Goal: Information Seeking & Learning: Learn about a topic

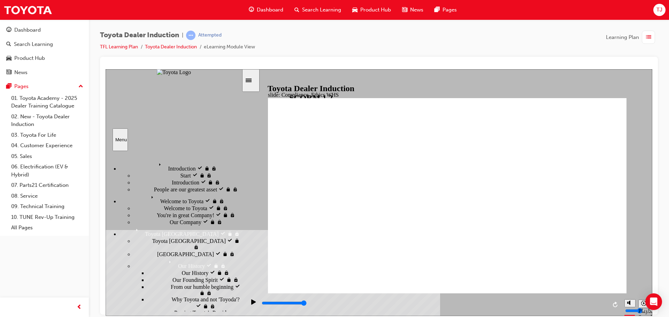
scroll to position [403, 0]
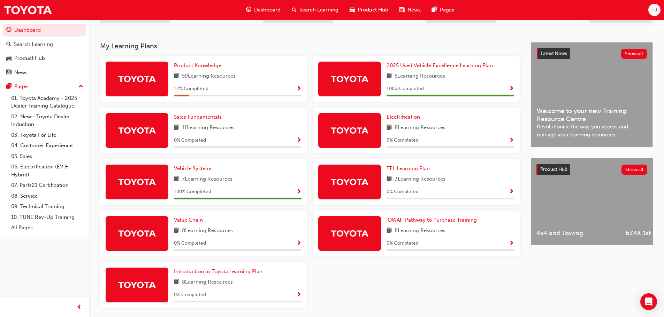
scroll to position [139, 0]
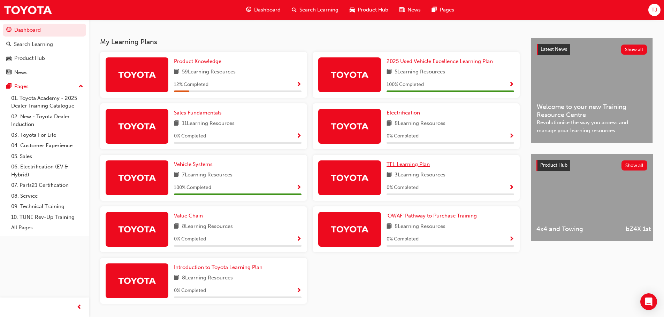
click at [411, 168] on span "TFL Learning Plan" at bounding box center [408, 164] width 43 height 6
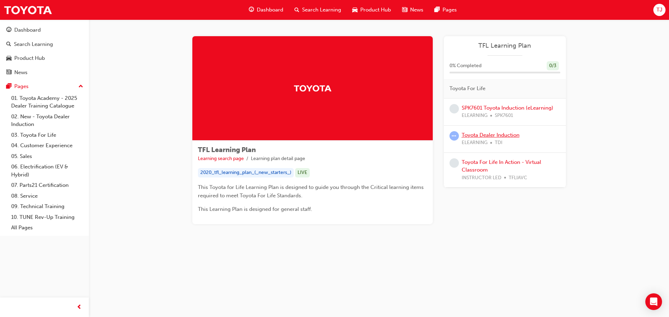
click at [475, 136] on link "Toyota Dealer Induction" at bounding box center [491, 135] width 58 height 6
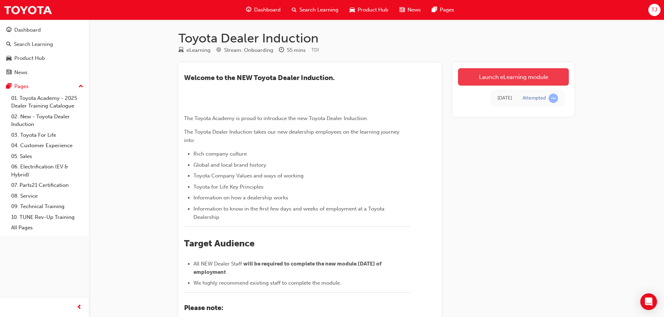
click at [498, 79] on link "Launch eLearning module" at bounding box center [513, 76] width 111 height 17
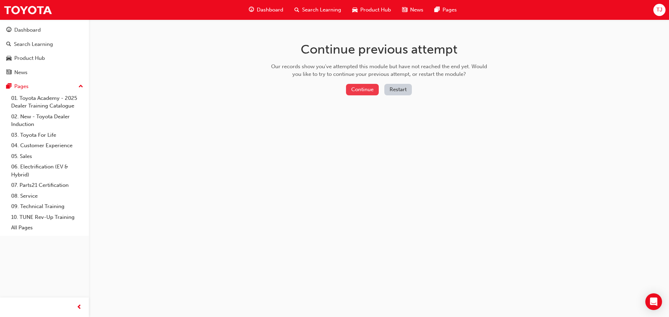
click at [359, 86] on button "Continue" at bounding box center [362, 90] width 33 height 12
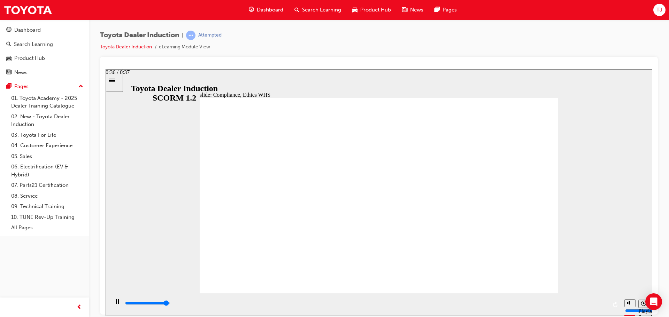
click at [595, 300] on div "playback controls" at bounding box center [365, 305] width 483 height 10
type input "8400"
checkbox input "true"
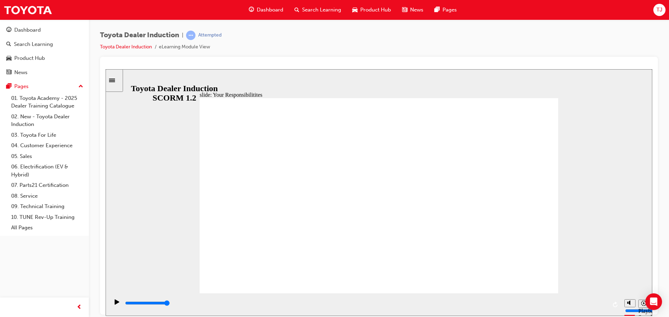
checkbox input "true"
drag, startPoint x: 234, startPoint y: 205, endPoint x: 232, endPoint y: 225, distance: 19.9
checkbox input "true"
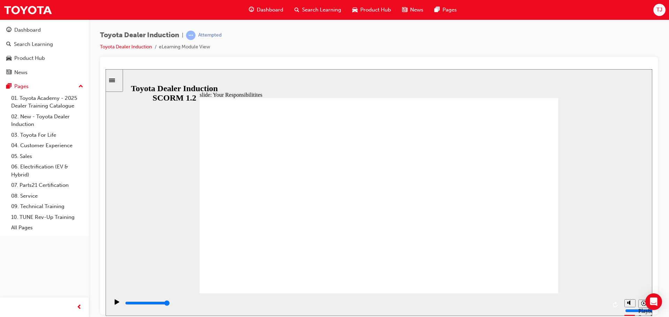
checkbox input "true"
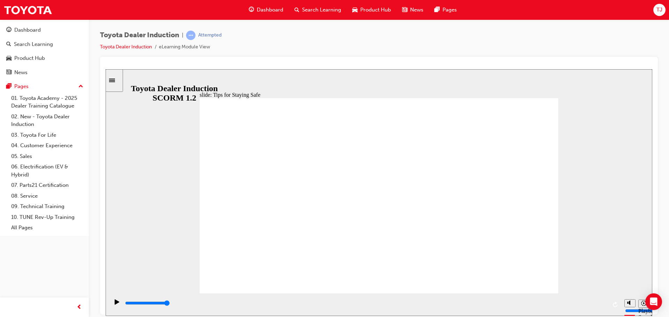
type input "5000"
checkbox input "true"
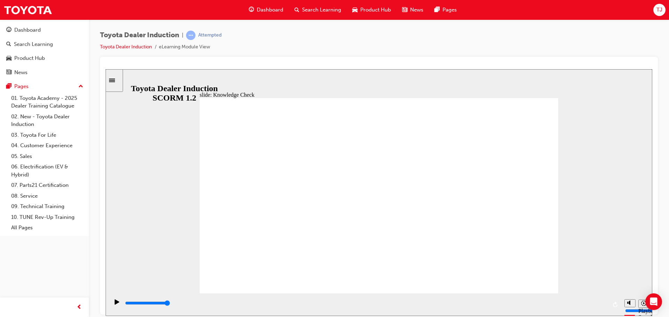
checkbox input "true"
drag, startPoint x: 299, startPoint y: 192, endPoint x: 304, endPoint y: 248, distance: 55.9
checkbox input "true"
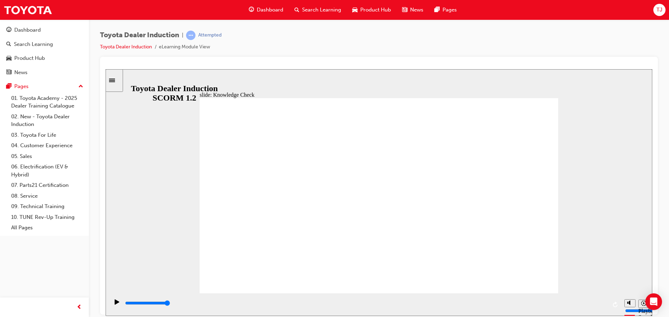
type input "4500"
radio input "true"
type input "5000"
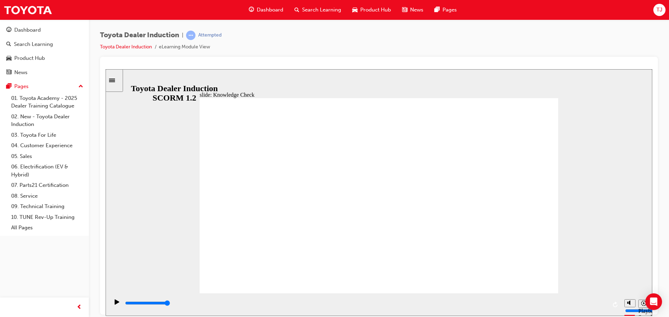
checkbox input "true"
drag, startPoint x: 302, startPoint y: 199, endPoint x: 308, endPoint y: 223, distance: 24.2
checkbox input "true"
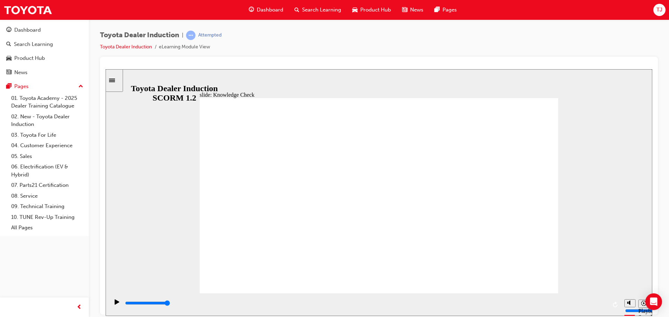
type input "1800"
checkbox input "true"
type input "2200"
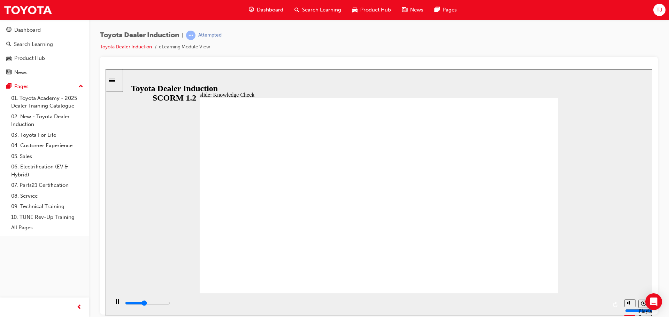
checkbox input "true"
type input "2700"
checkbox input "true"
type input "5000"
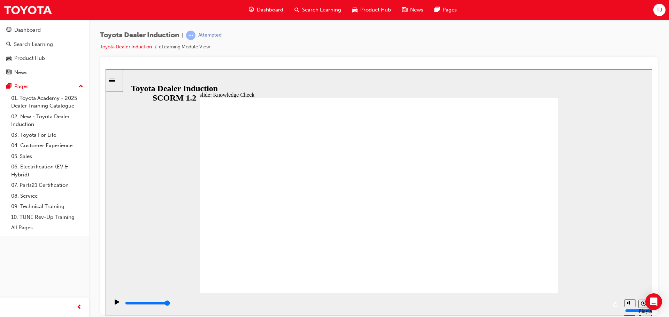
checkbox input "true"
drag, startPoint x: 294, startPoint y: 234, endPoint x: 296, endPoint y: 197, distance: 37.3
checkbox input "true"
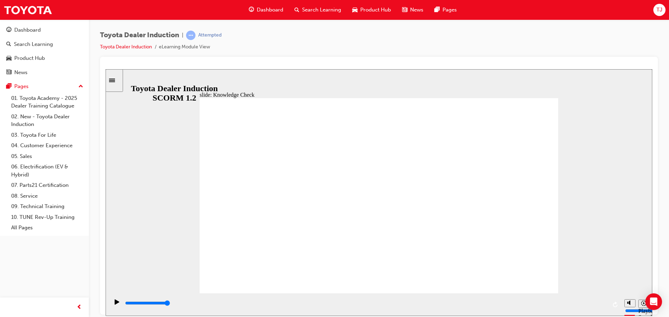
type input "9900"
click at [126, 47] on link "Toyota Dealer Induction" at bounding box center [126, 47] width 52 height 6
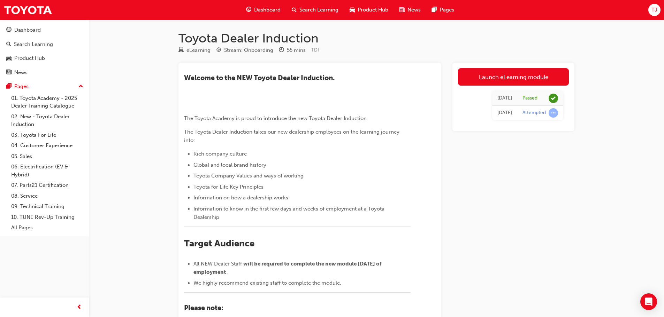
click at [265, 10] on span "Dashboard" at bounding box center [267, 10] width 26 height 8
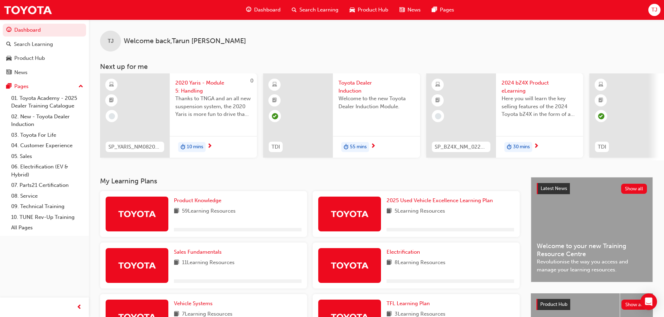
scroll to position [163, 0]
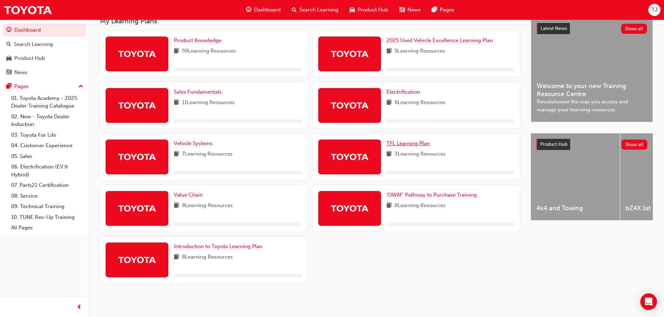
click at [406, 144] on span "TFL Learning Plan" at bounding box center [408, 143] width 43 height 6
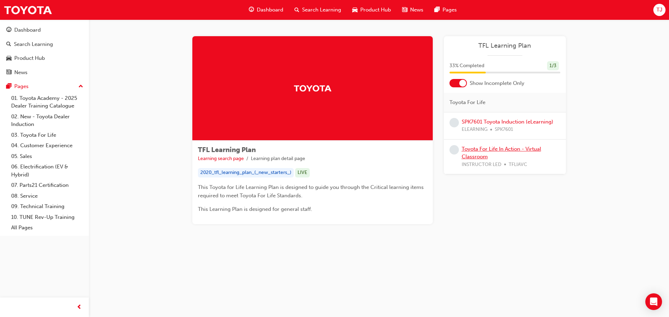
click at [488, 152] on link "Toyota For Life In Action - Virtual Classroom" at bounding box center [501, 153] width 79 height 14
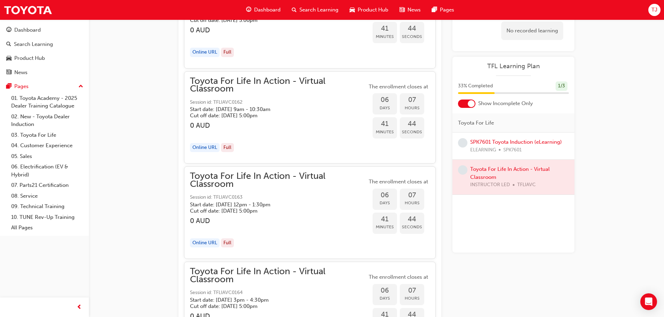
scroll to position [1460, 0]
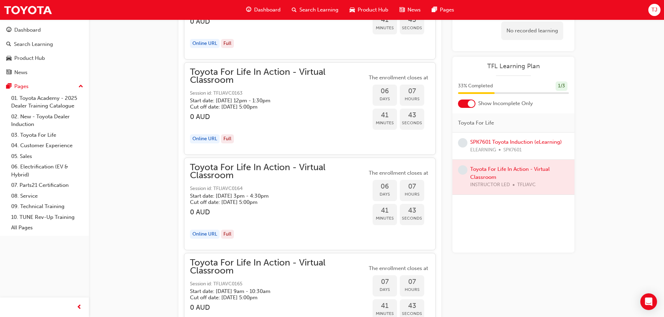
click at [273, 9] on span "Dashboard" at bounding box center [267, 10] width 26 height 8
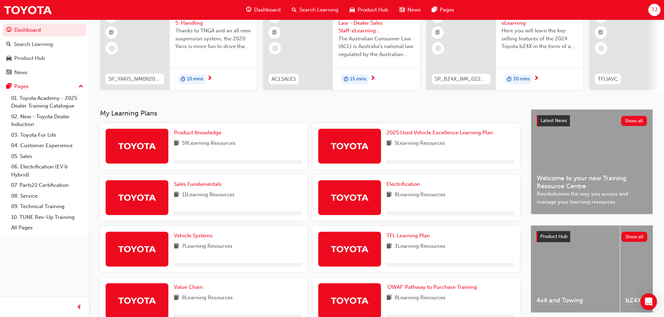
scroll to position [163, 0]
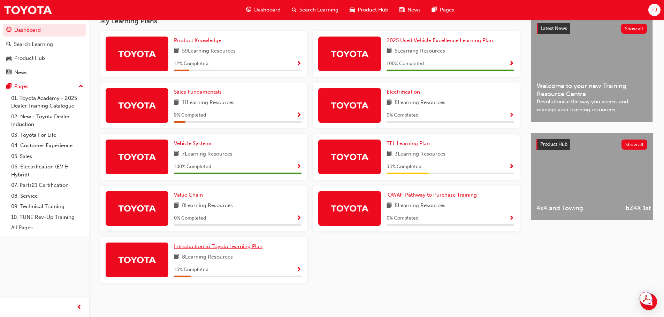
click at [207, 247] on span "Introduction to Toyota Learning Plan" at bounding box center [218, 247] width 89 height 6
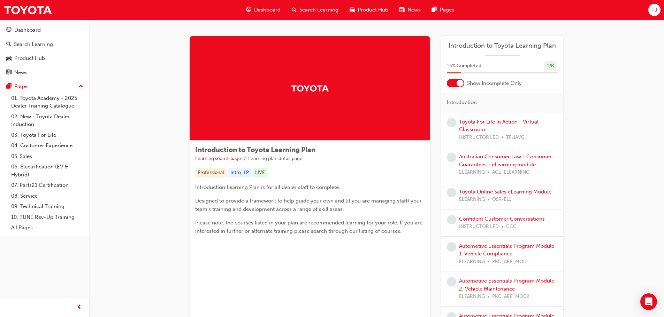
click at [468, 168] on link "Australian Consumer Law - Consumer Guarantees - eLearning module" at bounding box center [505, 161] width 93 height 14
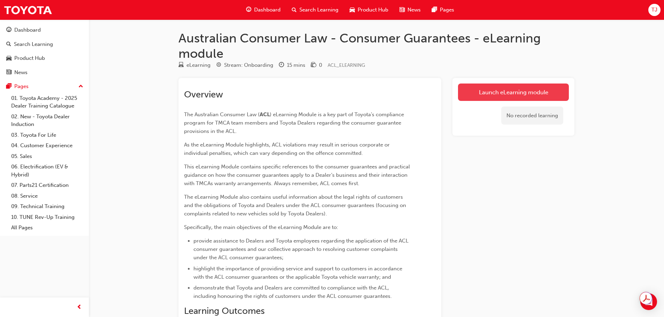
click at [495, 94] on link "Launch eLearning module" at bounding box center [513, 92] width 111 height 17
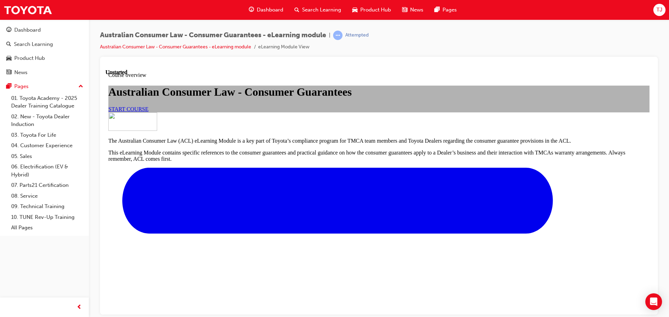
click at [148, 112] on link "START COURSE" at bounding box center [128, 109] width 40 height 6
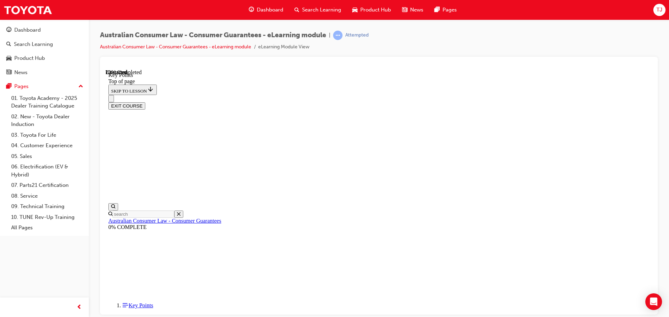
scroll to position [161, 0]
click at [559, 29] on div "Australian Consumer Law - Consumer Guarantees - eLearning module | Attempted Au…" at bounding box center [379, 160] width 580 height 281
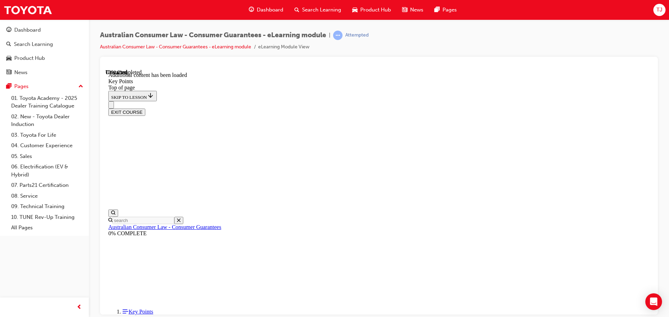
scroll to position [911, 0]
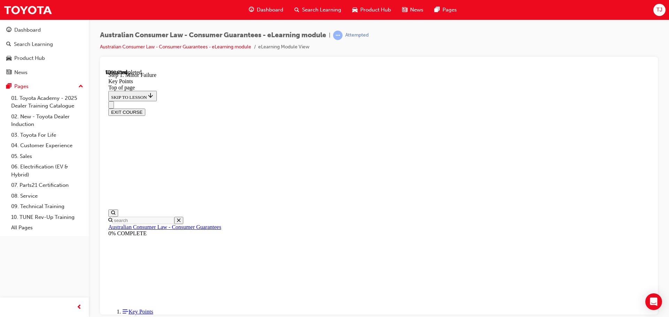
scroll to position [1085, 0]
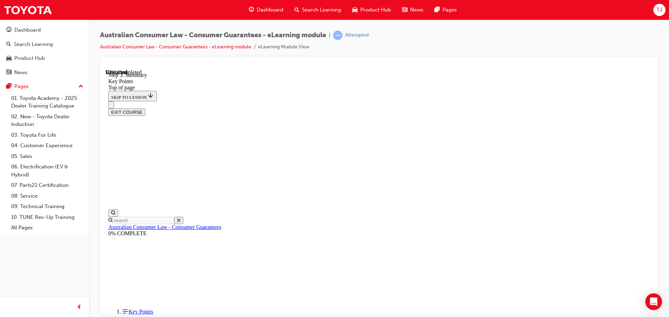
drag, startPoint x: 438, startPoint y: 260, endPoint x: 438, endPoint y: 252, distance: 8.4
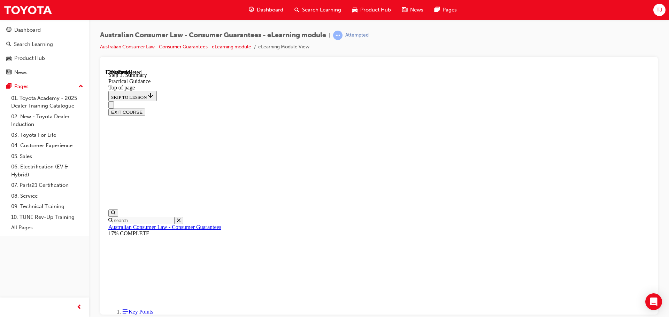
drag, startPoint x: 295, startPoint y: 210, endPoint x: 300, endPoint y: 213, distance: 5.6
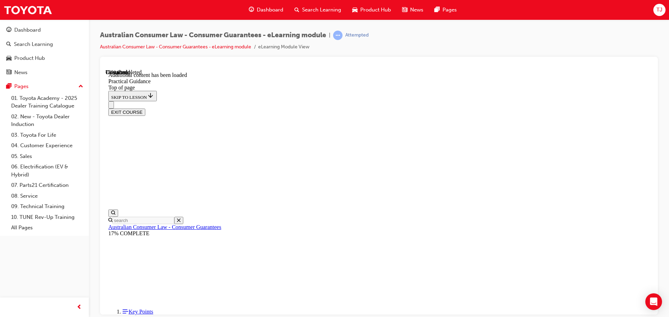
scroll to position [1276, 0]
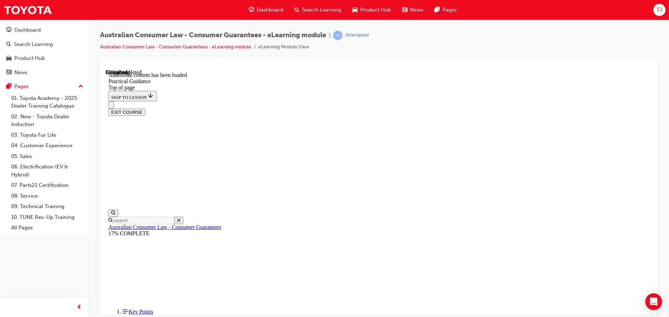
scroll to position [1875, 0]
drag, startPoint x: 439, startPoint y: 263, endPoint x: 429, endPoint y: 259, distance: 10.4
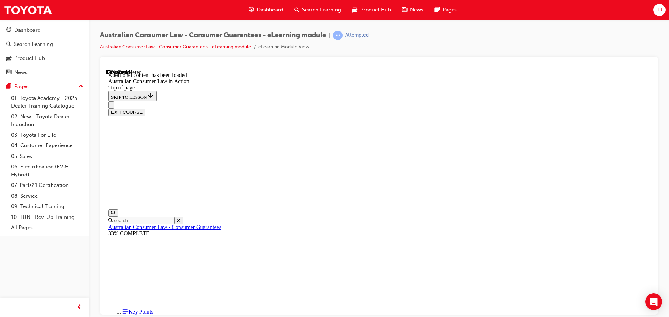
scroll to position [663, 0]
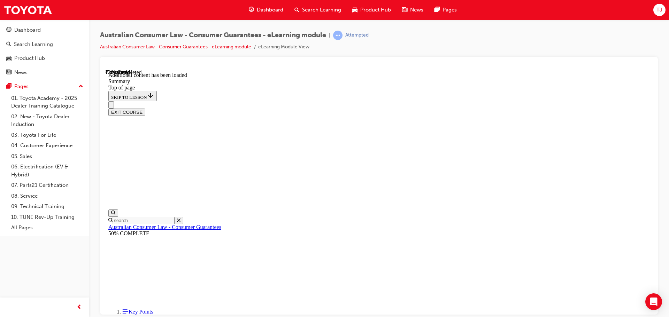
scroll to position [538, 0]
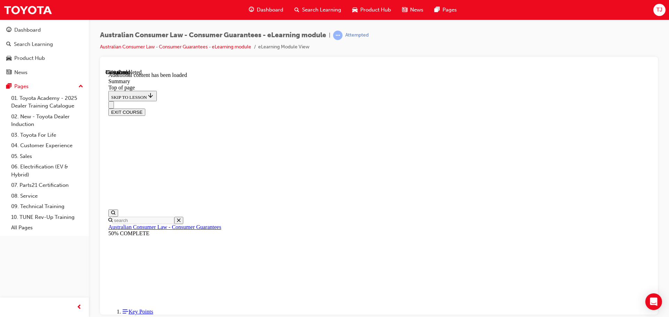
drag, startPoint x: 300, startPoint y: 179, endPoint x: 298, endPoint y: 189, distance: 10.0
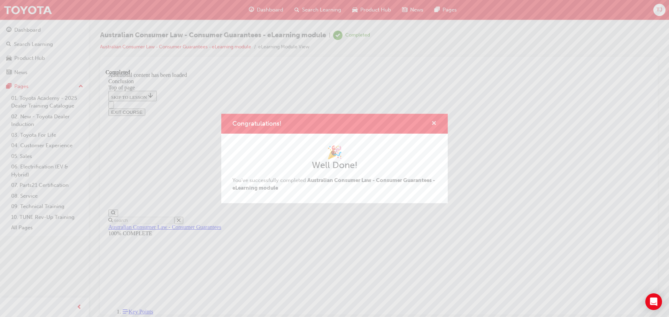
click at [434, 122] on span "cross-icon" at bounding box center [433, 124] width 5 height 6
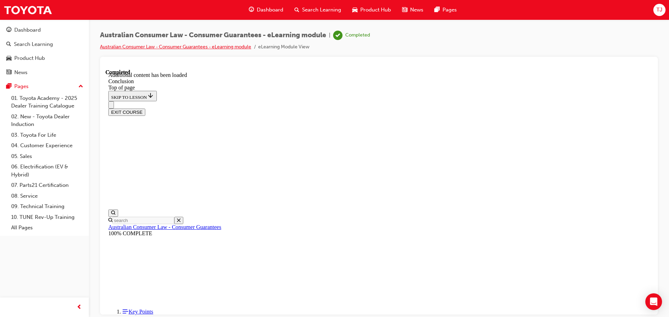
click at [159, 44] on link "Australian Consumer Law - Consumer Guarantees - eLearning module" at bounding box center [175, 47] width 151 height 6
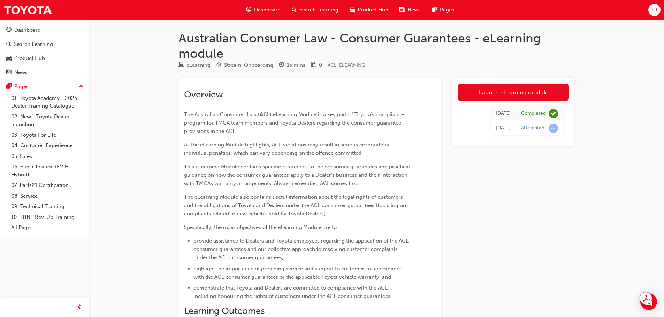
click at [269, 11] on span "Dashboard" at bounding box center [267, 10] width 26 height 8
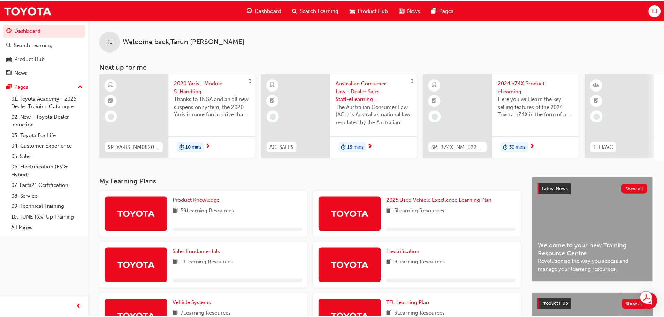
scroll to position [163, 0]
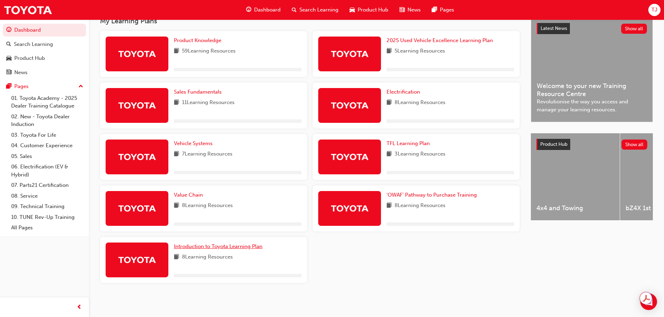
click at [228, 244] on span "Introduction to Toyota Learning Plan" at bounding box center [218, 247] width 89 height 6
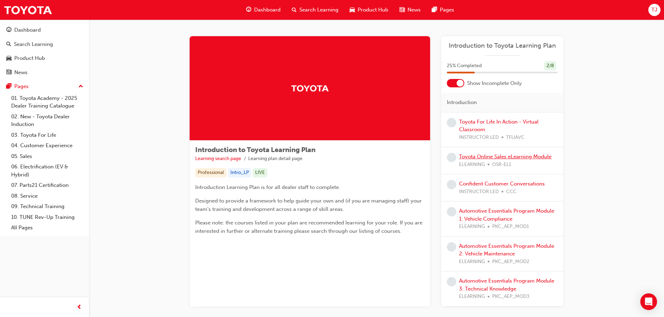
click at [469, 156] on link "Toyota Online Sales eLearning Module" at bounding box center [505, 157] width 92 height 6
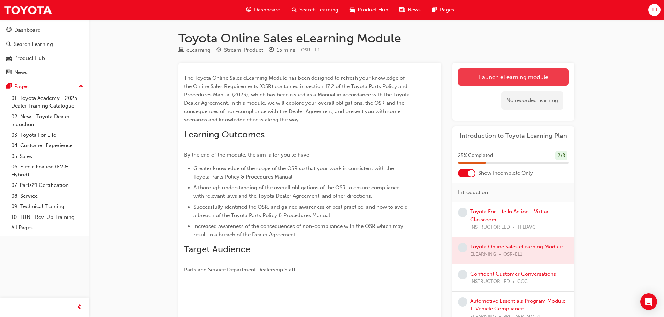
click at [491, 75] on link "Launch eLearning module" at bounding box center [513, 76] width 111 height 17
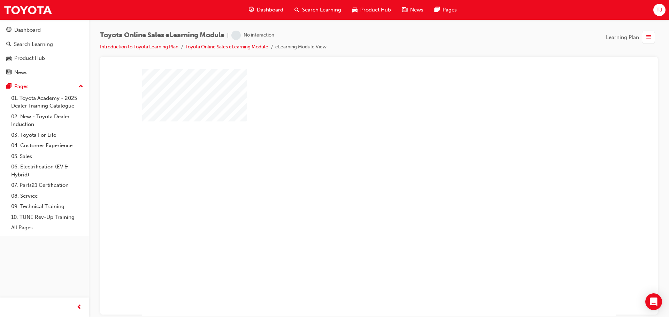
click at [359, 173] on div "play" at bounding box center [359, 173] width 0 height 0
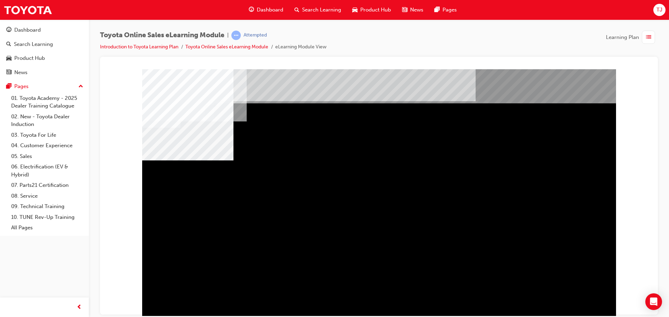
drag, startPoint x: 527, startPoint y: 198, endPoint x: 532, endPoint y: 200, distance: 5.2
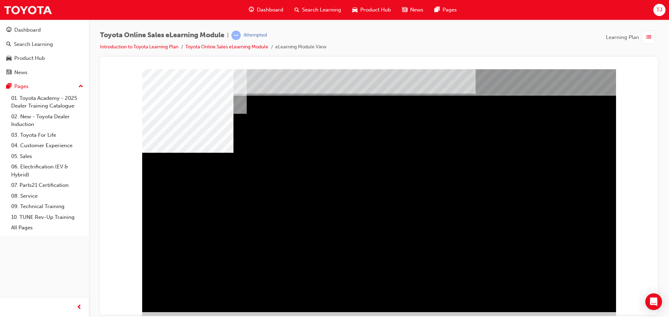
scroll to position [14, 0]
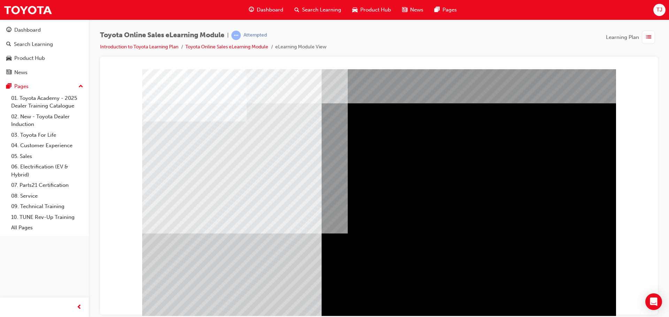
scroll to position [14, 0]
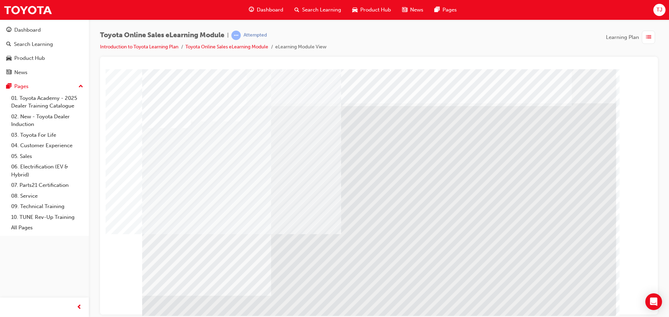
click at [167, 253] on div "multistate" at bounding box center [379, 194] width 474 height 251
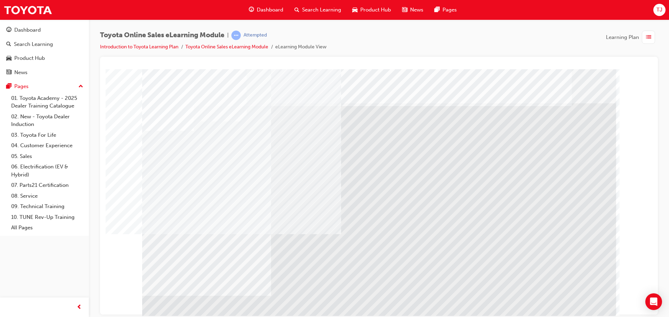
drag, startPoint x: 184, startPoint y: 240, endPoint x: 265, endPoint y: 246, distance: 81.8
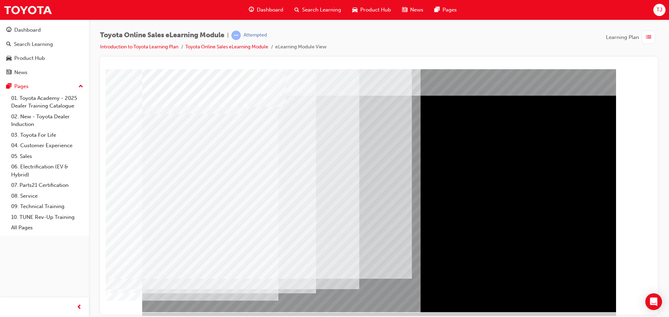
scroll to position [14, 0]
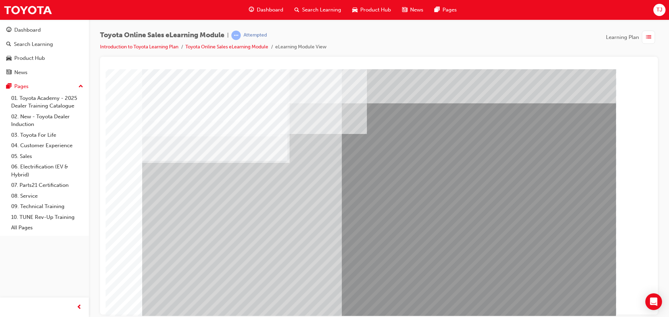
drag, startPoint x: 194, startPoint y: 230, endPoint x: 323, endPoint y: 235, distance: 129.0
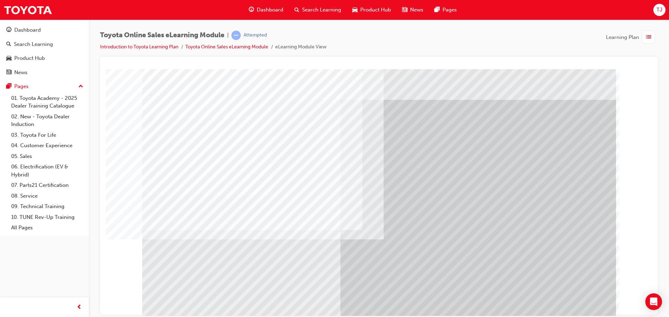
scroll to position [14, 0]
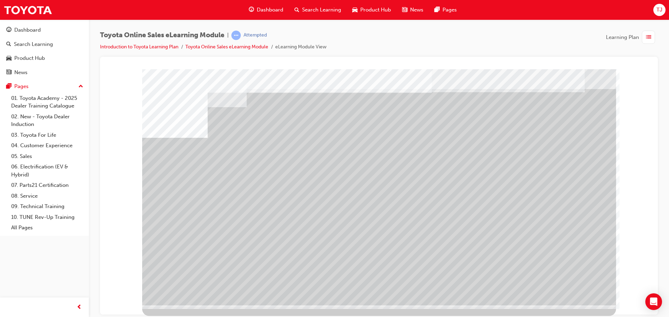
scroll to position [0, 0]
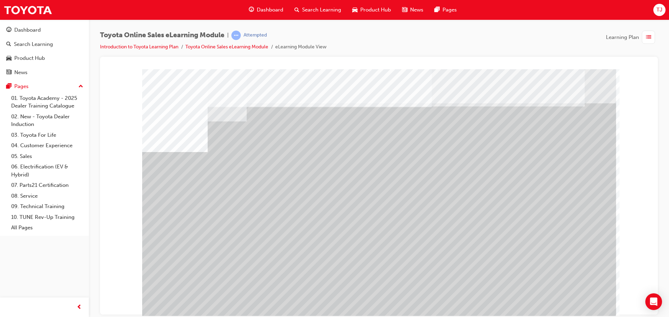
drag, startPoint x: 262, startPoint y: 244, endPoint x: 313, endPoint y: 244, distance: 50.9
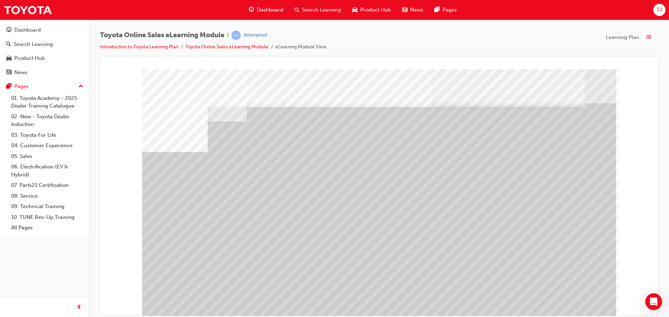
drag, startPoint x: 405, startPoint y: 241, endPoint x: 477, endPoint y: 240, distance: 72.1
drag, startPoint x: 500, startPoint y: 240, endPoint x: 551, endPoint y: 234, distance: 50.9
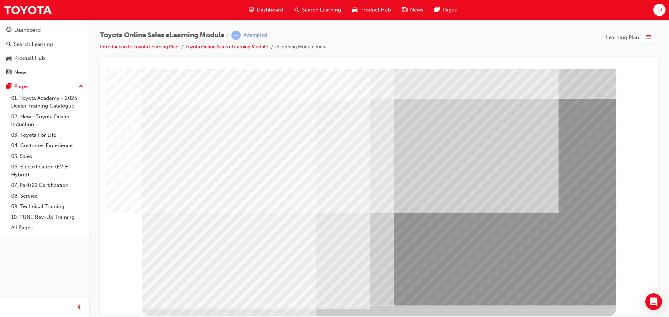
scroll to position [0, 0]
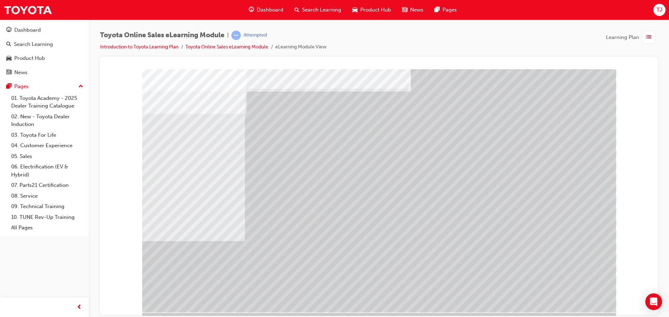
scroll to position [14, 0]
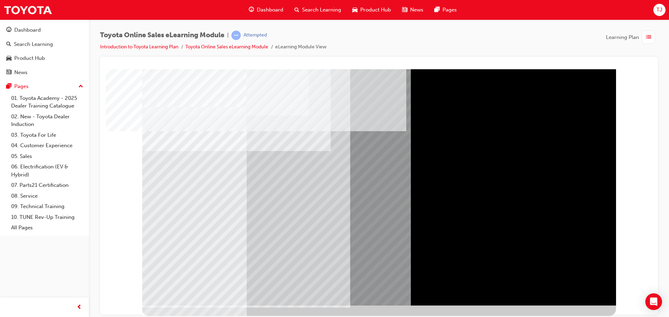
scroll to position [0, 0]
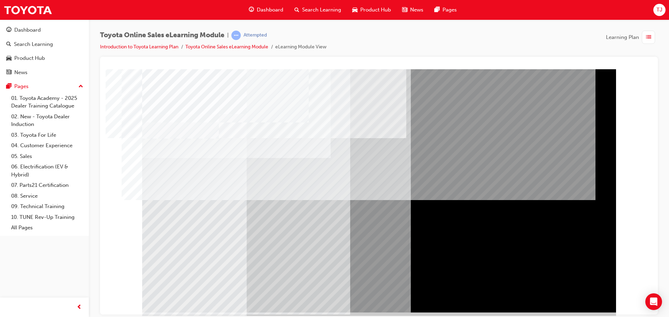
scroll to position [14, 0]
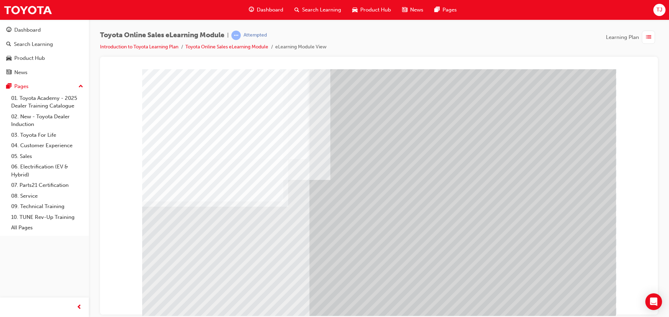
drag, startPoint x: 601, startPoint y: 302, endPoint x: 587, endPoint y: 303, distance: 14.7
click at [593, 304] on div at bounding box center [379, 194] width 474 height 251
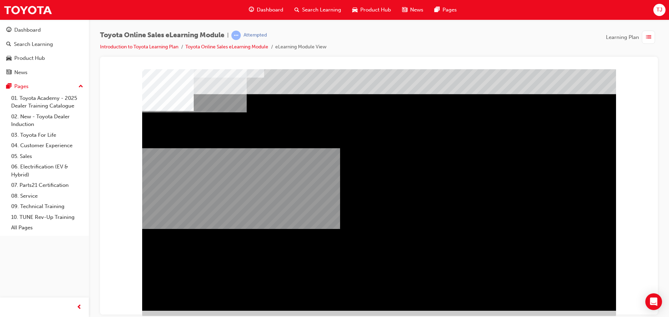
scroll to position [14, 0]
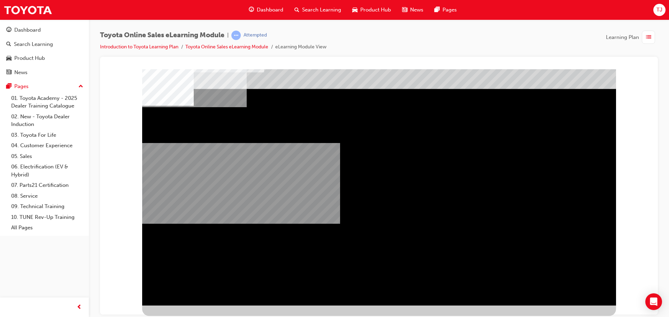
click at [187, 143] on div "multistate" at bounding box center [164, 136] width 45 height 14
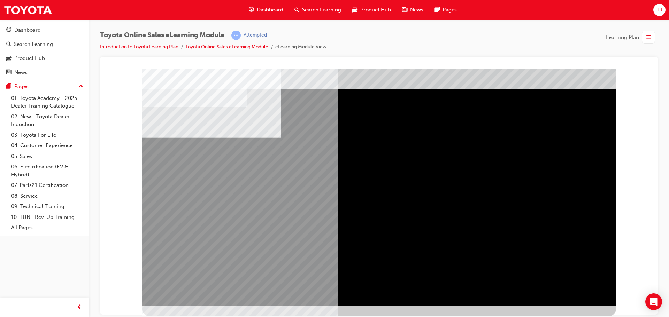
scroll to position [0, 0]
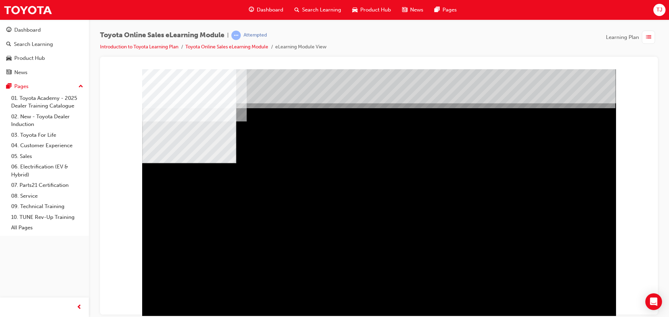
drag, startPoint x: 385, startPoint y: 218, endPoint x: 472, endPoint y: 215, distance: 86.8
drag, startPoint x: 472, startPoint y: 215, endPoint x: 476, endPoint y: 215, distance: 4.2
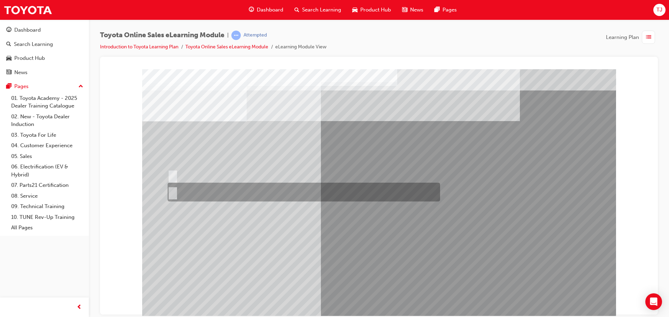
click at [184, 187] on div at bounding box center [302, 192] width 273 height 19
radio input "true"
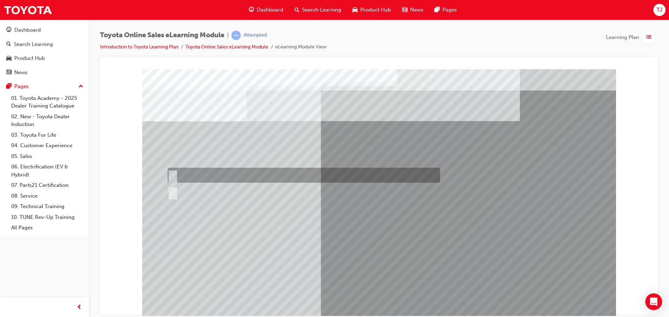
drag, startPoint x: 220, startPoint y: 171, endPoint x: 235, endPoint y: 182, distance: 17.9
click at [220, 171] on div at bounding box center [302, 175] width 273 height 15
radio input "true"
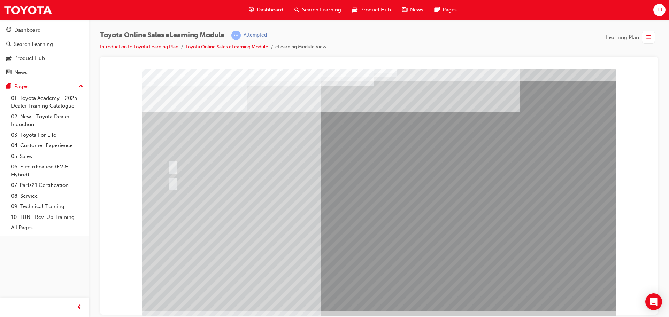
scroll to position [14, 0]
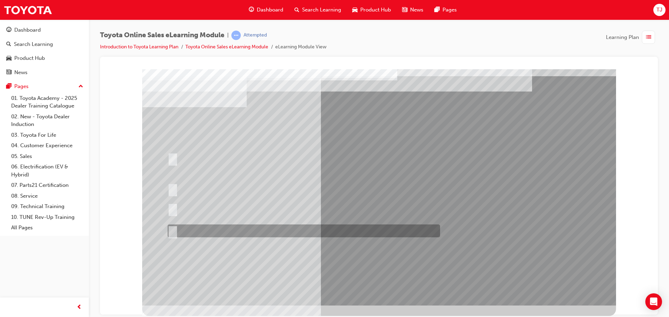
scroll to position [0, 0]
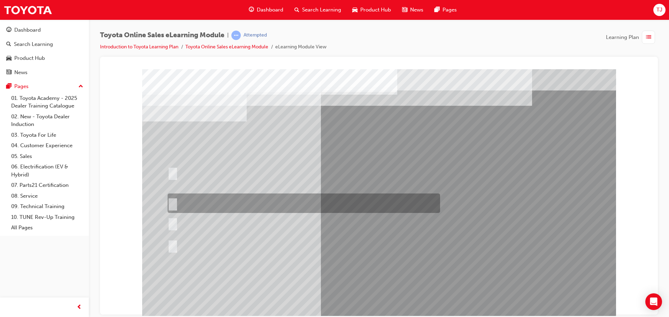
click at [190, 198] on div at bounding box center [302, 204] width 273 height 20
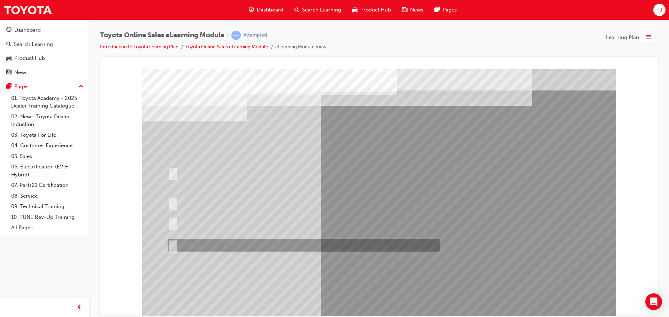
click at [175, 244] on div at bounding box center [302, 245] width 273 height 13
radio input "false"
radio input "true"
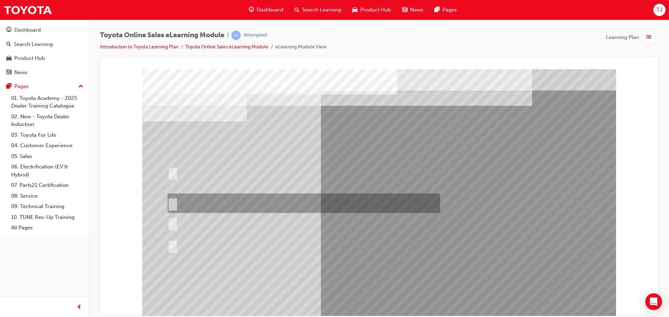
click at [184, 204] on div at bounding box center [302, 204] width 273 height 20
radio input "true"
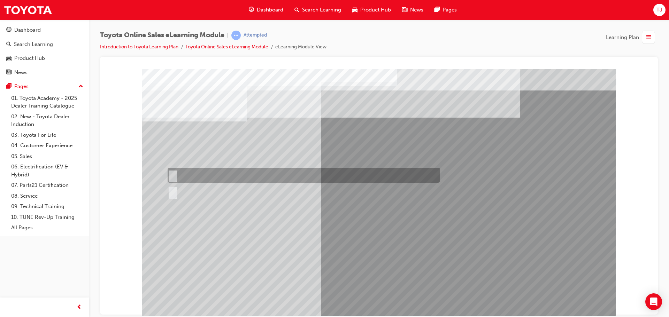
click at [182, 187] on div at bounding box center [302, 192] width 273 height 19
radio input "true"
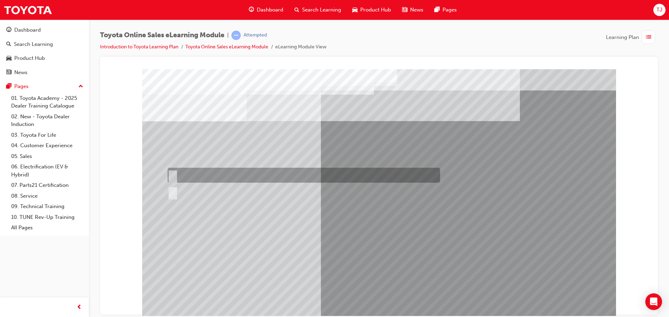
click at [196, 175] on div at bounding box center [302, 175] width 273 height 15
radio input "true"
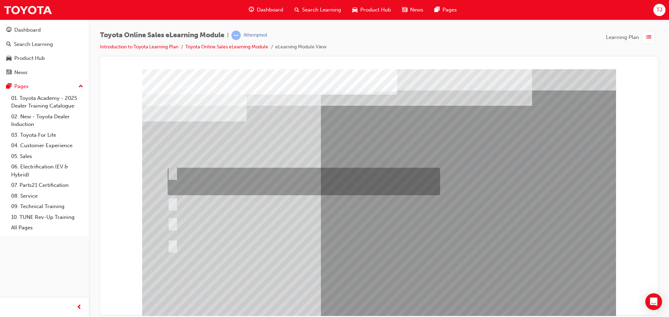
click at [244, 183] on div at bounding box center [302, 182] width 273 height 28
radio input "true"
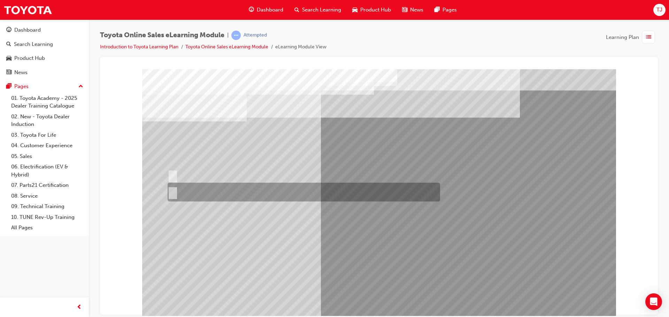
click at [234, 194] on div at bounding box center [302, 192] width 273 height 19
radio input "true"
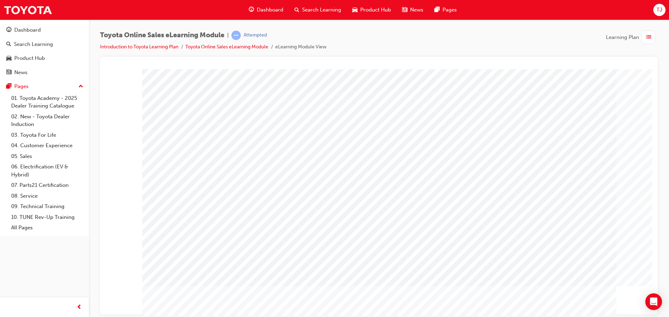
scroll to position [14, 0]
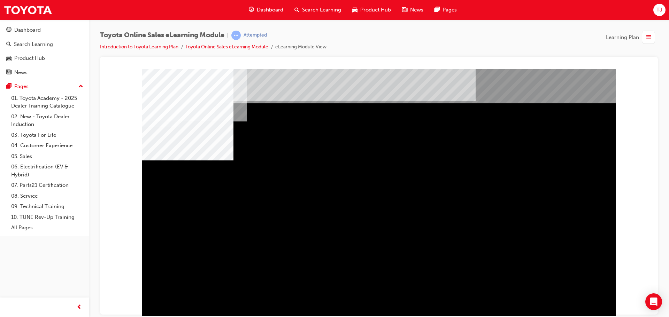
drag, startPoint x: 558, startPoint y: 291, endPoint x: 573, endPoint y: 300, distance: 17.2
click at [558, 291] on div "multistate" at bounding box center [379, 194] width 474 height 251
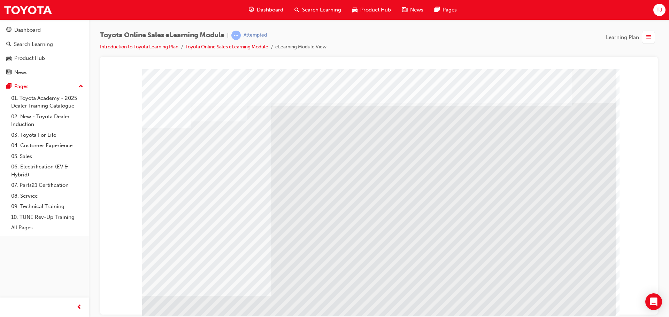
drag, startPoint x: 208, startPoint y: 166, endPoint x: 268, endPoint y: 174, distance: 60.1
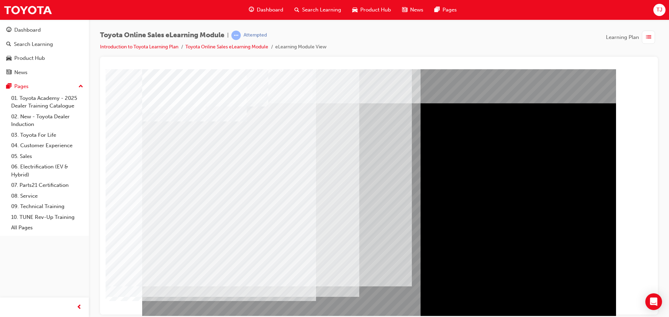
drag, startPoint x: 170, startPoint y: 245, endPoint x: 191, endPoint y: 252, distance: 21.2
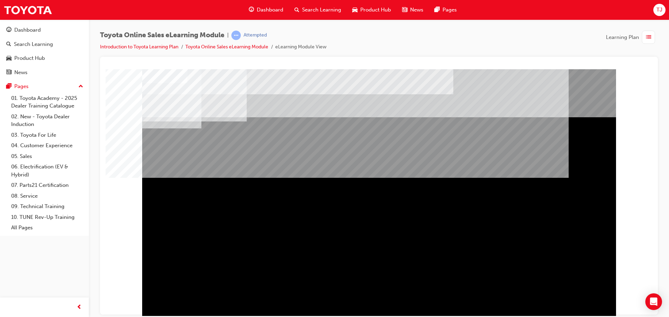
click at [550, 302] on div "Section Title Page" at bounding box center [379, 194] width 474 height 251
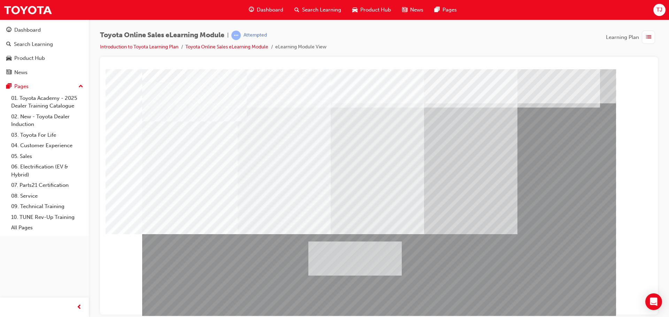
drag, startPoint x: 202, startPoint y: 186, endPoint x: 401, endPoint y: 294, distance: 226.1
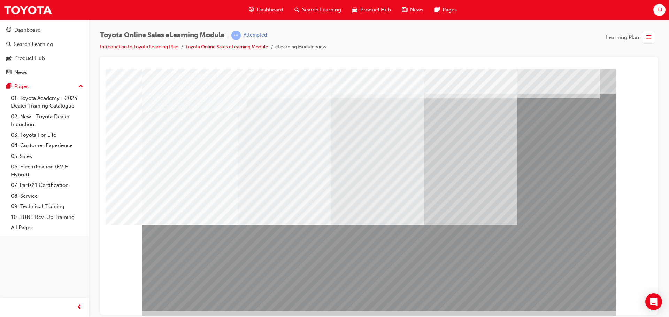
scroll to position [14, 0]
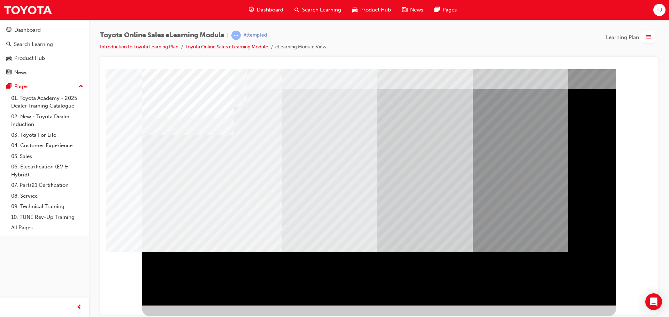
scroll to position [0, 0]
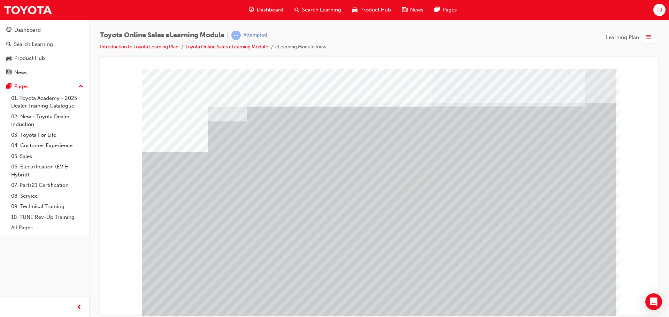
drag, startPoint x: 577, startPoint y: 234, endPoint x: 482, endPoint y: 238, distance: 94.9
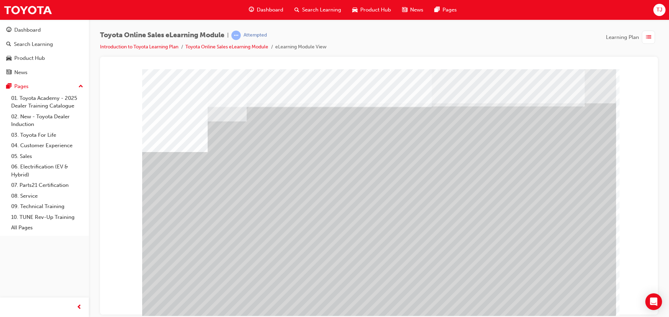
drag, startPoint x: 572, startPoint y: 250, endPoint x: 546, endPoint y: 256, distance: 25.9
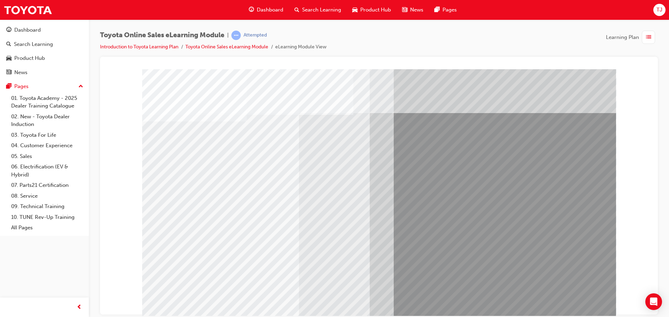
drag, startPoint x: 451, startPoint y: 130, endPoint x: 545, endPoint y: 139, distance: 94.5
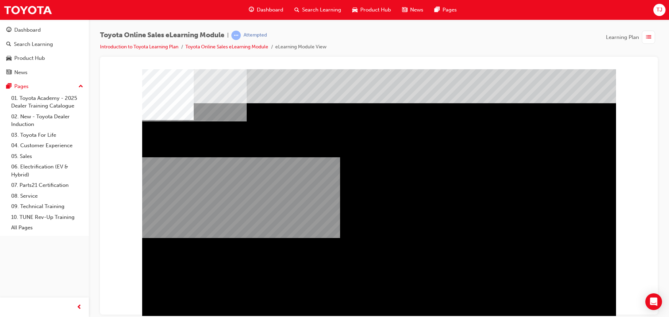
click at [556, 295] on div "multistate" at bounding box center [379, 194] width 474 height 251
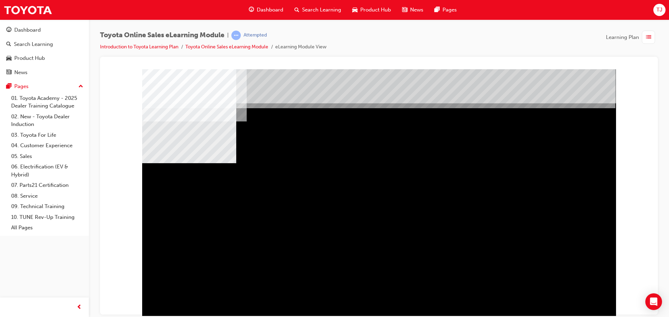
drag, startPoint x: 392, startPoint y: 221, endPoint x: 461, endPoint y: 220, distance: 69.7
drag, startPoint x: 543, startPoint y: 291, endPoint x: 559, endPoint y: 296, distance: 16.4
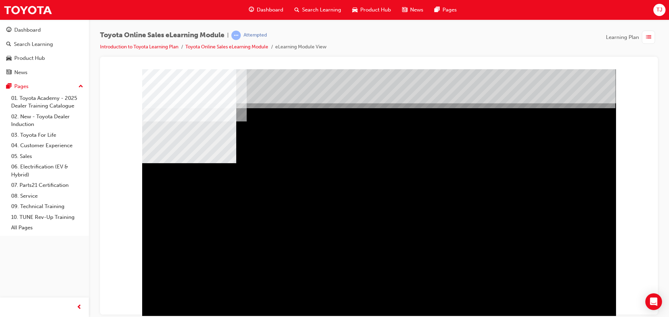
click at [545, 292] on div "multistate" at bounding box center [379, 194] width 474 height 251
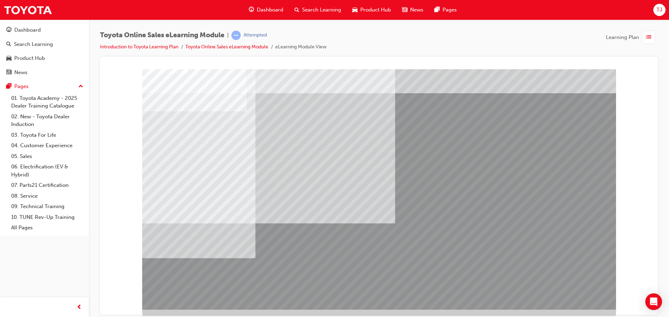
scroll to position [14, 0]
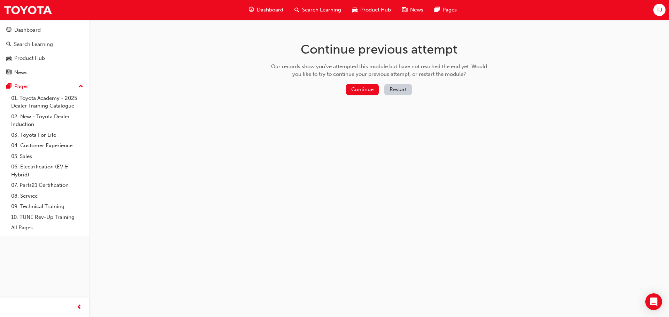
click at [356, 96] on div "Continue Restart" at bounding box center [379, 91] width 221 height 14
click at [358, 91] on button "Continue" at bounding box center [362, 90] width 33 height 12
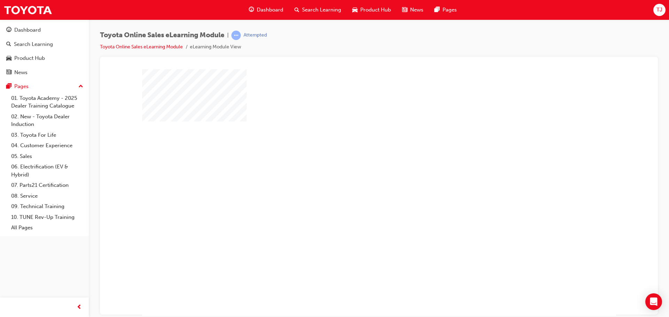
click at [359, 173] on div "play" at bounding box center [359, 173] width 0 height 0
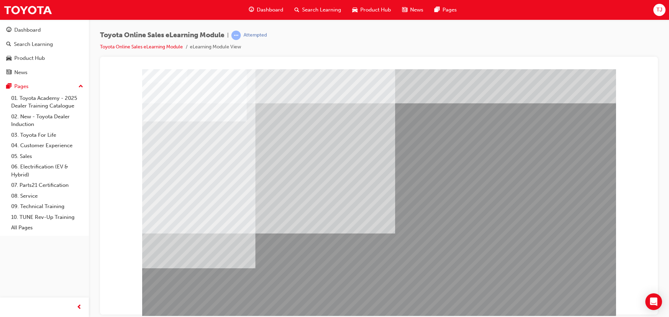
click at [139, 45] on link "Toyota Online Sales eLearning Module" at bounding box center [141, 47] width 83 height 6
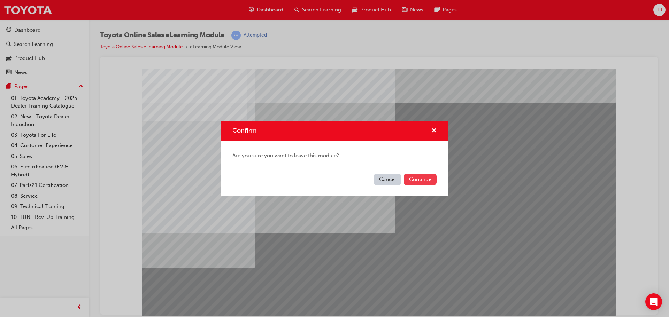
click at [428, 178] on button "Continue" at bounding box center [420, 180] width 33 height 12
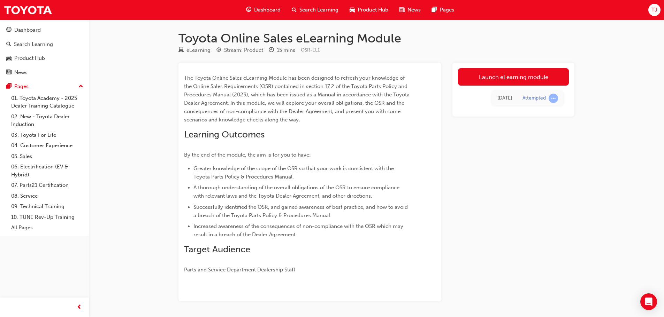
click at [487, 54] on div "eLearning Stream: Product 15 mins OSR-EL1" at bounding box center [376, 52] width 396 height 12
click at [489, 80] on link "Launch eLearning module" at bounding box center [513, 76] width 111 height 17
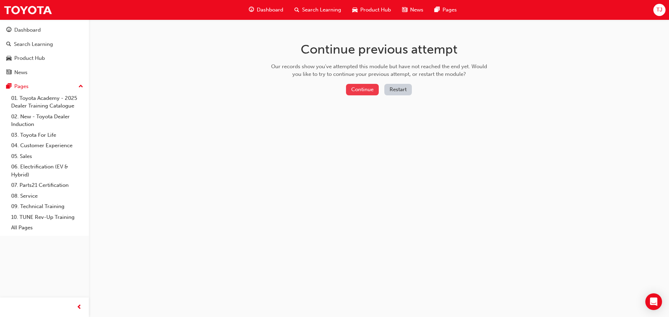
click at [360, 88] on button "Continue" at bounding box center [362, 90] width 33 height 12
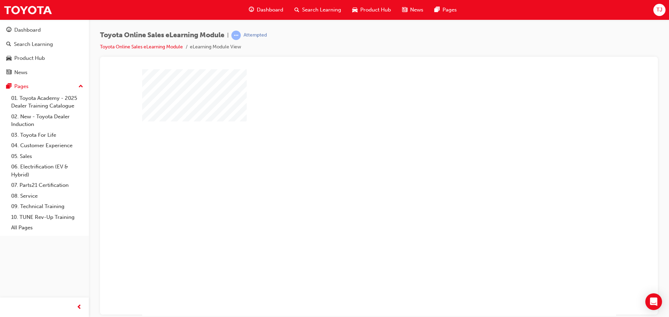
drag, startPoint x: 360, startPoint y: 171, endPoint x: 405, endPoint y: 206, distance: 57.2
click at [360, 171] on div at bounding box center [379, 194] width 474 height 251
click at [359, 173] on div "play" at bounding box center [359, 173] width 0 height 0
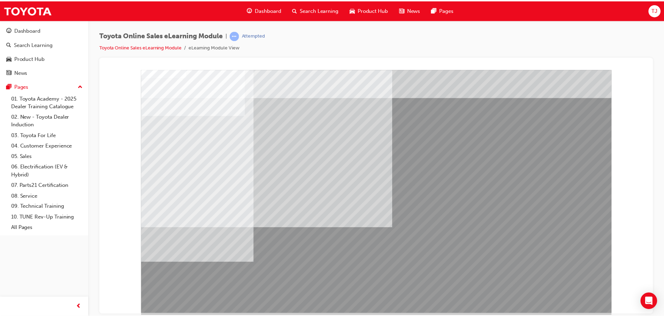
scroll to position [14, 0]
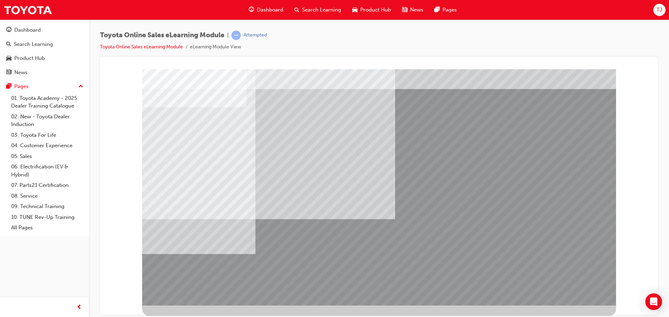
click at [152, 48] on link "Toyota Online Sales eLearning Module" at bounding box center [141, 47] width 83 height 6
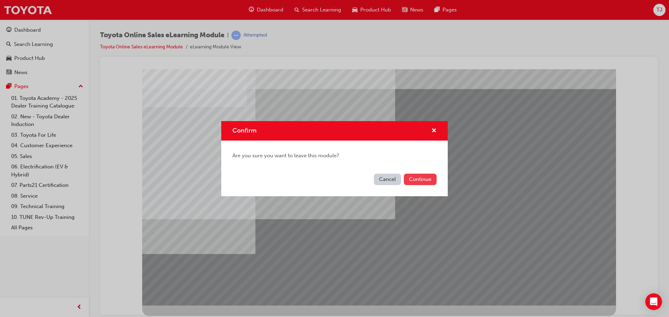
click at [419, 181] on button "Continue" at bounding box center [420, 180] width 33 height 12
